Goal: Task Accomplishment & Management: Use online tool/utility

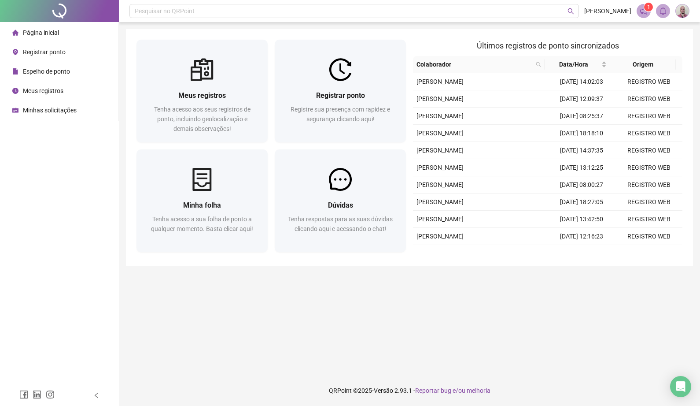
click at [347, 85] on div "Registrar ponto Registre sua presença com rapidez e segurança clicando aqui!" at bounding box center [340, 111] width 131 height 61
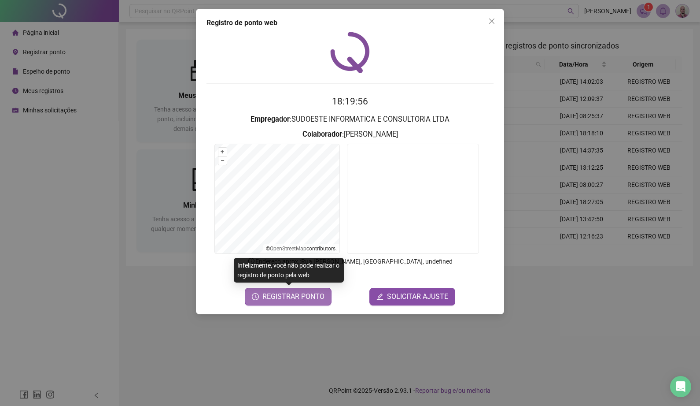
click at [313, 295] on span "REGISTRAR PONTO" at bounding box center [294, 296] width 62 height 11
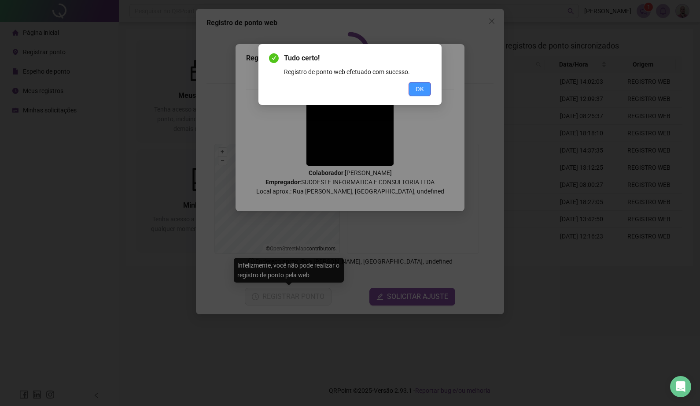
click at [412, 89] on button "OK" at bounding box center [420, 89] width 22 height 14
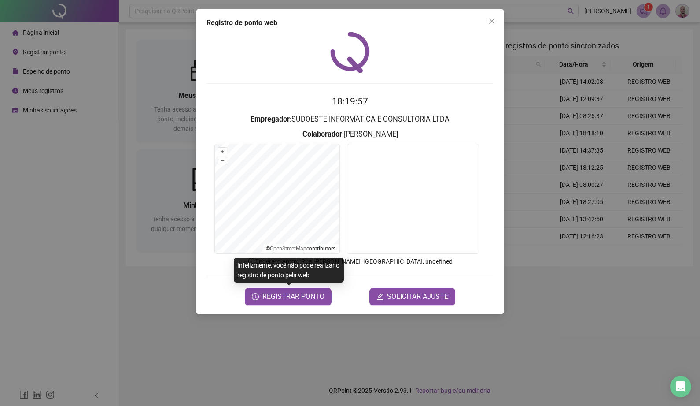
click at [84, 164] on div "Registro de ponto web 18:19:57 Empregador : SUDOESTE INFORMATICA E CONSULTORIA …" at bounding box center [350, 203] width 700 height 406
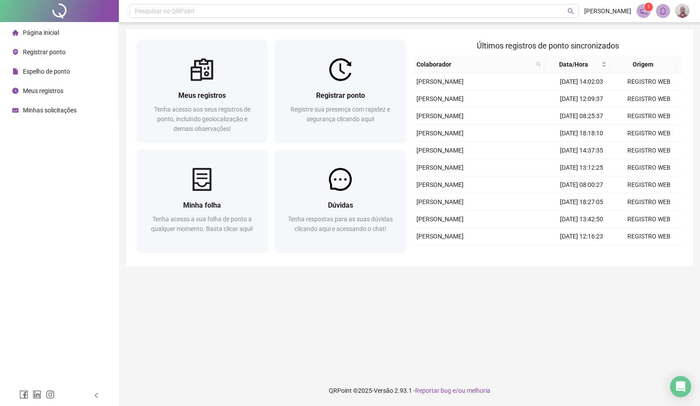
click at [66, 115] on div "Minhas solicitações" at bounding box center [44, 110] width 64 height 18
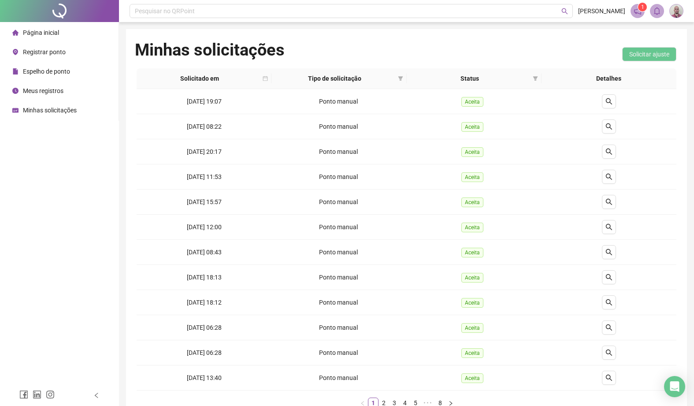
click at [46, 30] on span "Página inicial" at bounding box center [41, 32] width 36 height 7
